Goal: Entertainment & Leisure: Consume media (video, audio)

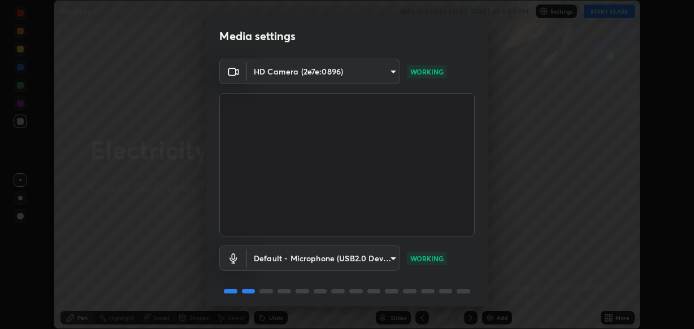
scroll to position [41, 0]
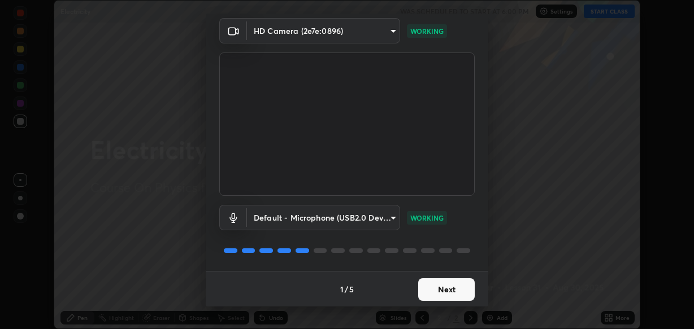
click at [443, 288] on button "Next" at bounding box center [446, 290] width 56 height 23
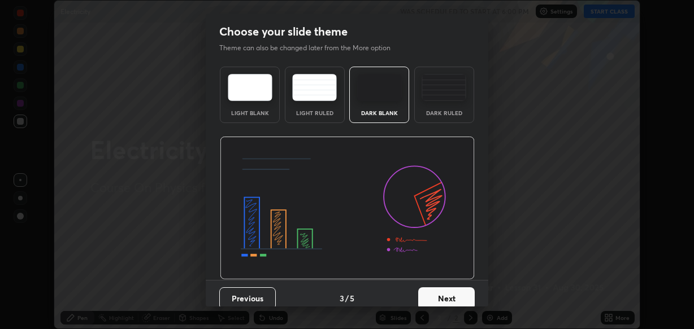
click at [446, 288] on button "Next" at bounding box center [446, 299] width 56 height 23
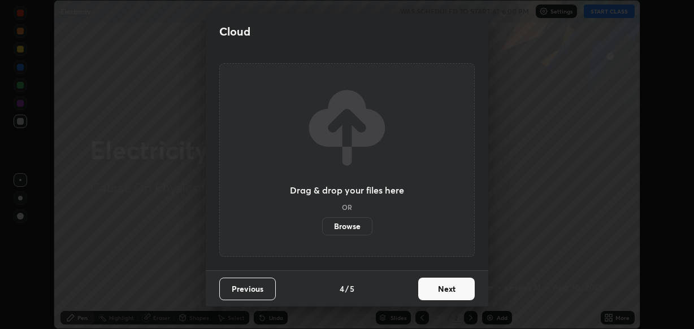
click at [448, 286] on button "Next" at bounding box center [446, 289] width 56 height 23
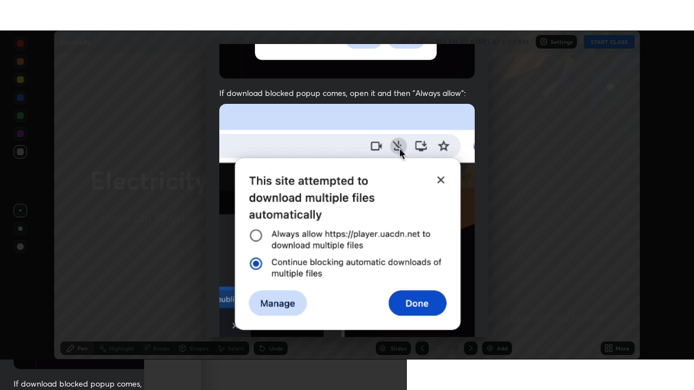
scroll to position [271, 0]
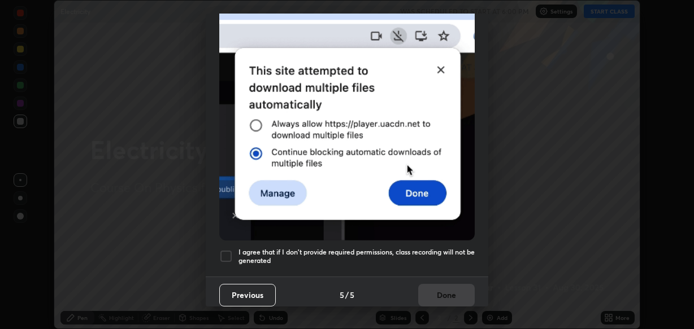
click at [436, 250] on h5 "I agree that if I don't provide required permissions, class recording will not …" at bounding box center [356, 257] width 236 height 18
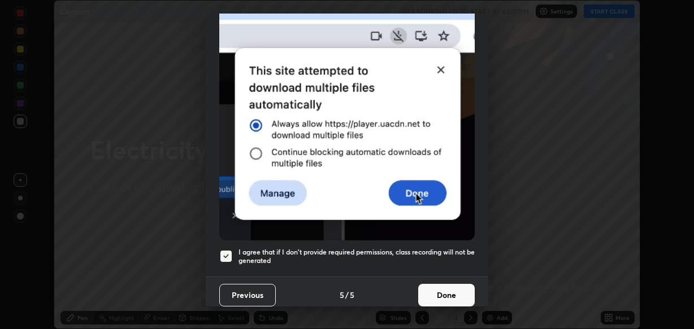
click at [443, 284] on button "Done" at bounding box center [446, 295] width 56 height 23
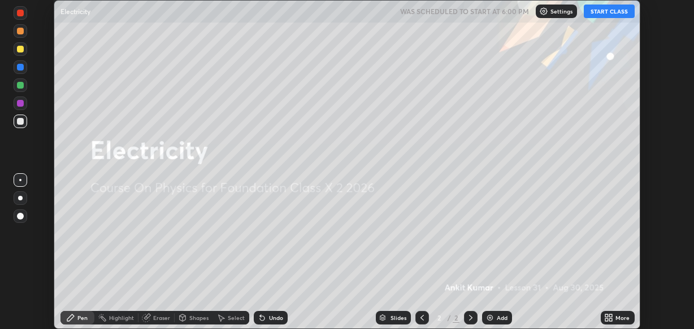
click at [610, 15] on button "START CLASS" at bounding box center [609, 12] width 51 height 14
click at [492, 316] on img at bounding box center [489, 318] width 9 height 9
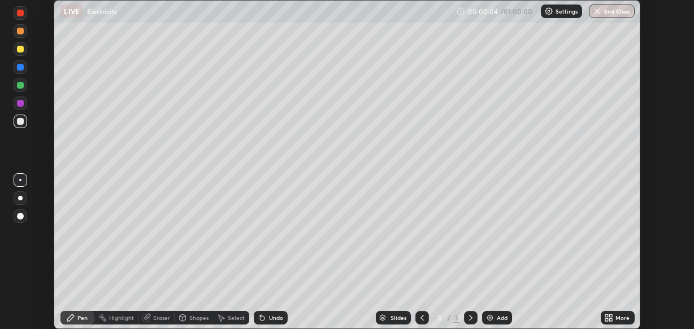
click at [611, 317] on icon at bounding box center [610, 316] width 3 height 3
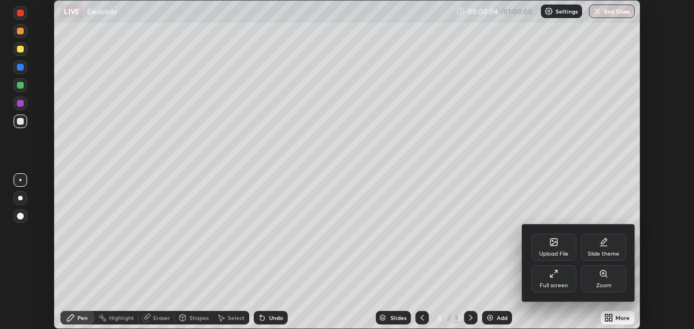
click at [552, 284] on div "Full screen" at bounding box center [554, 286] width 28 height 6
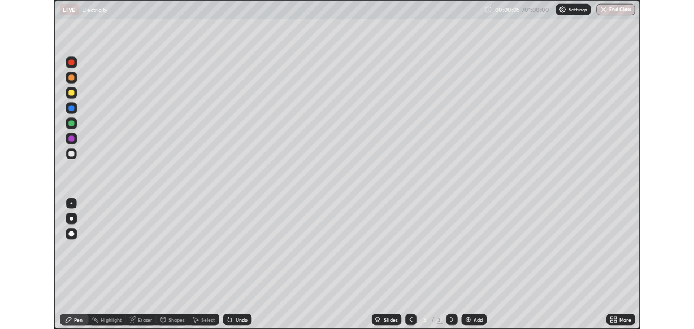
scroll to position [390, 694]
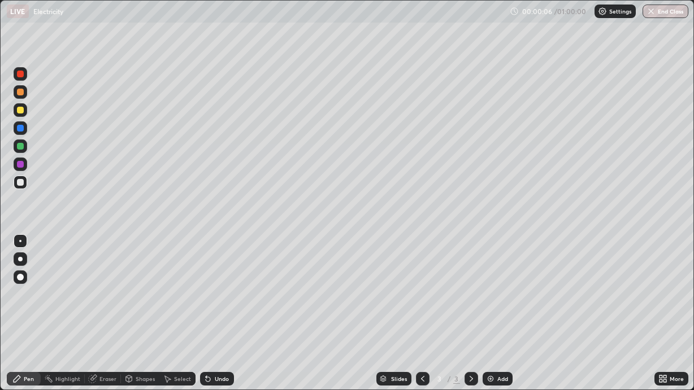
click at [25, 116] on div at bounding box center [21, 110] width 14 height 18
click at [23, 264] on div at bounding box center [21, 260] width 14 height 14
click at [16, 131] on div at bounding box center [21, 128] width 14 height 14
click at [20, 90] on div at bounding box center [20, 92] width 7 height 7
click at [19, 164] on div at bounding box center [20, 164] width 7 height 7
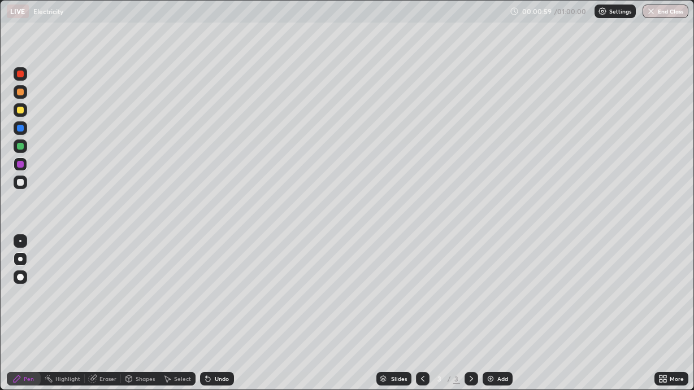
click at [19, 144] on div at bounding box center [20, 146] width 7 height 7
click at [24, 181] on div at bounding box center [21, 183] width 14 height 14
click at [21, 93] on div at bounding box center [20, 92] width 7 height 7
click at [23, 163] on div at bounding box center [20, 164] width 7 height 7
click at [493, 329] on div "Add" at bounding box center [498, 379] width 30 height 14
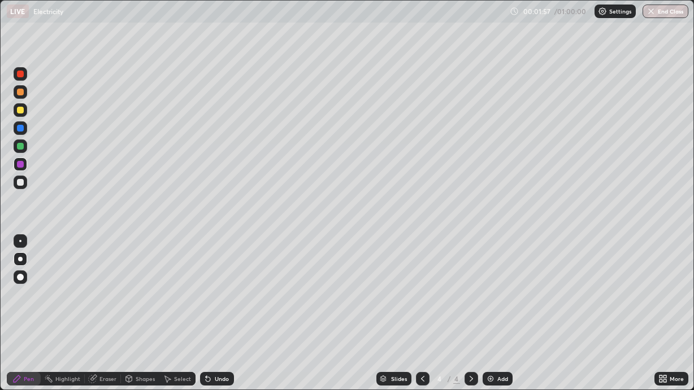
click at [20, 110] on div at bounding box center [20, 110] width 7 height 7
click at [18, 148] on div at bounding box center [20, 146] width 7 height 7
click at [21, 128] on div at bounding box center [20, 128] width 7 height 7
click at [22, 179] on div at bounding box center [20, 182] width 7 height 7
click at [21, 143] on div at bounding box center [20, 146] width 7 height 7
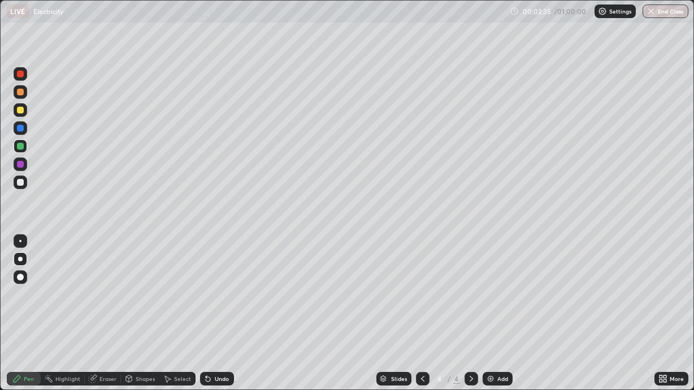
click at [18, 167] on div at bounding box center [21, 165] width 14 height 14
click at [659, 329] on icon at bounding box center [662, 379] width 9 height 9
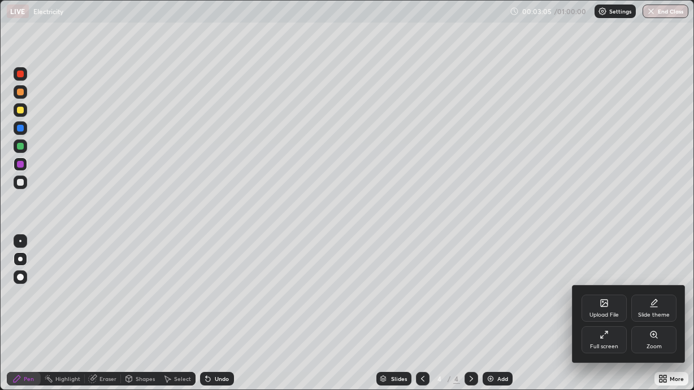
click at [604, 329] on icon at bounding box center [603, 335] width 9 height 9
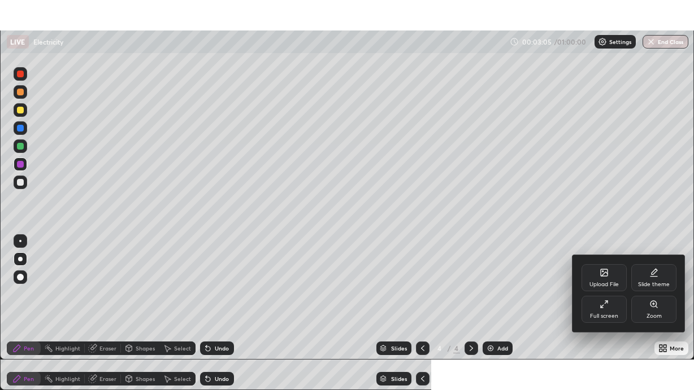
scroll to position [56169, 55805]
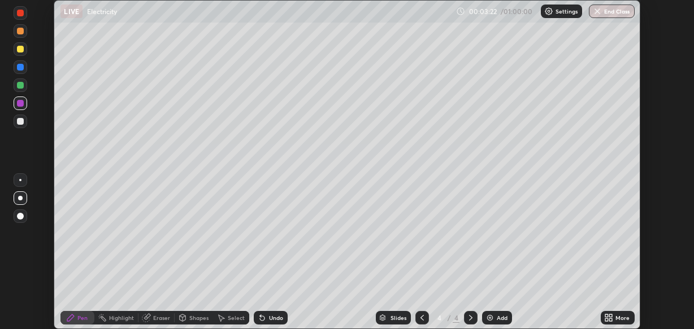
click at [605, 315] on icon at bounding box center [608, 318] width 9 height 9
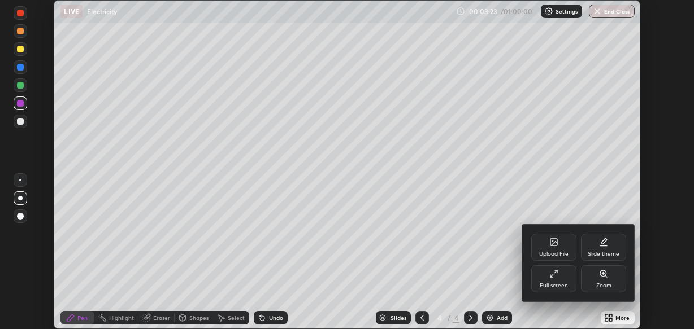
click at [556, 276] on icon at bounding box center [553, 274] width 9 height 9
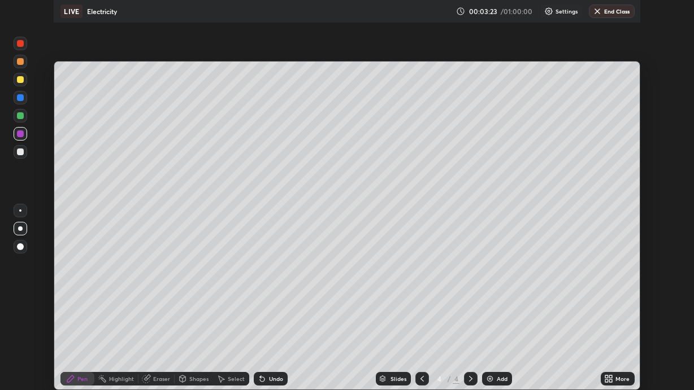
scroll to position [390, 694]
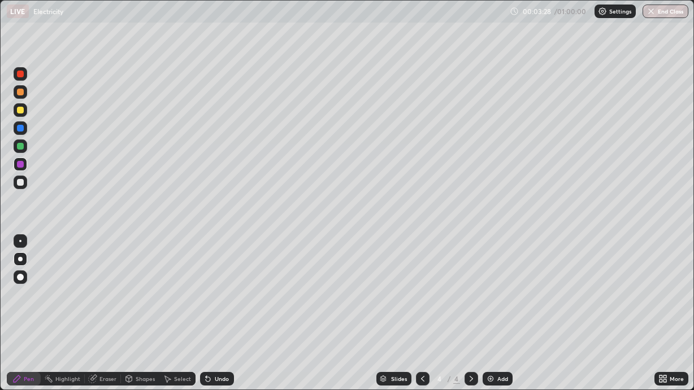
click at [19, 112] on div at bounding box center [20, 110] width 7 height 7
click at [23, 186] on div at bounding box center [21, 183] width 14 height 14
click at [104, 329] on div "Eraser" at bounding box center [107, 379] width 17 height 6
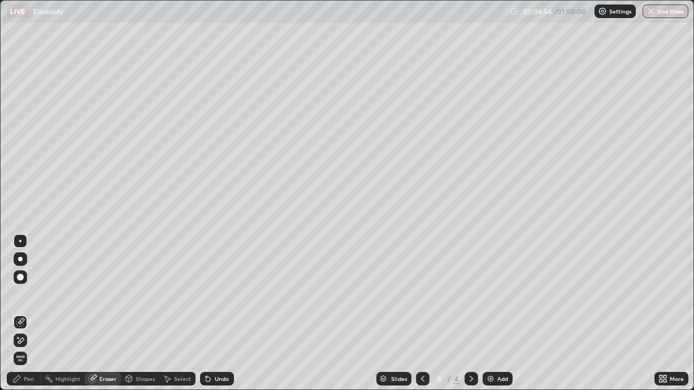
click at [31, 329] on div "Pen" at bounding box center [29, 379] width 10 height 6
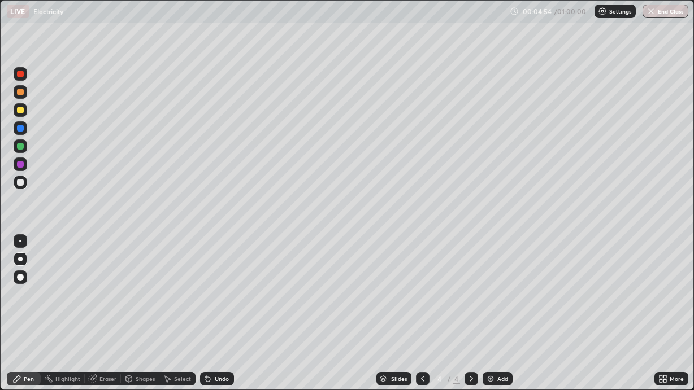
click at [31, 329] on div "Pen" at bounding box center [29, 379] width 10 height 6
click at [23, 167] on div at bounding box center [20, 164] width 7 height 7
click at [19, 147] on div at bounding box center [20, 146] width 7 height 7
click at [18, 128] on div at bounding box center [20, 128] width 7 height 7
click at [16, 165] on div at bounding box center [21, 165] width 14 height 14
